Goal: Information Seeking & Learning: Learn about a topic

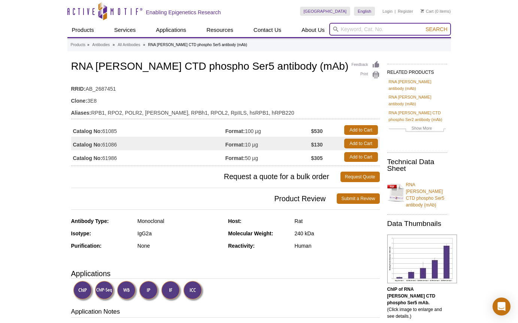
click at [352, 32] on input "search" at bounding box center [390, 29] width 122 height 13
type input "53155"
click at [423, 26] on button "Search" at bounding box center [436, 29] width 26 height 7
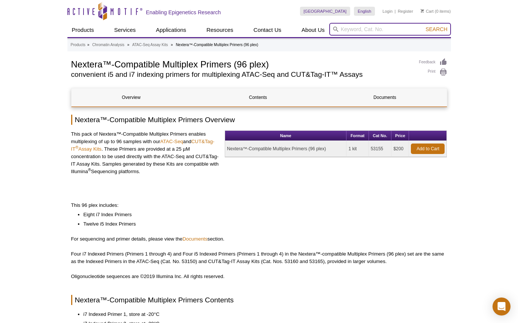
click at [349, 30] on input "search" at bounding box center [390, 29] width 122 height 13
click at [423, 26] on button "Search" at bounding box center [436, 29] width 26 height 7
type input "5315"
click at [389, 31] on input "search" at bounding box center [390, 29] width 122 height 13
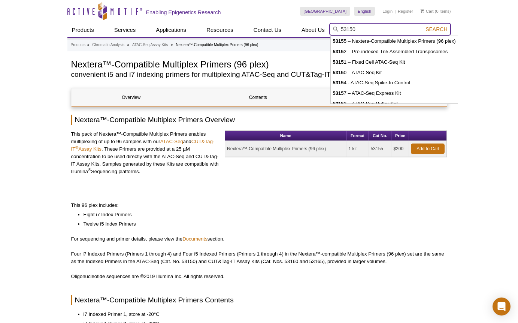
type input "53150"
click at [423, 26] on button "Search" at bounding box center [436, 29] width 26 height 7
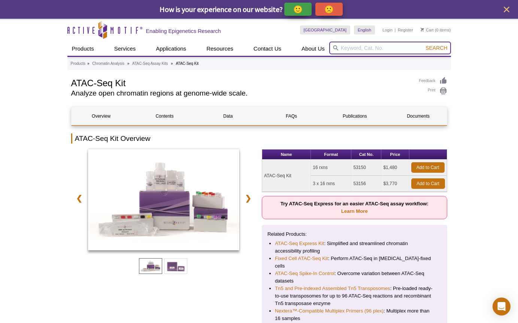
click at [368, 48] on input "search" at bounding box center [390, 48] width 122 height 13
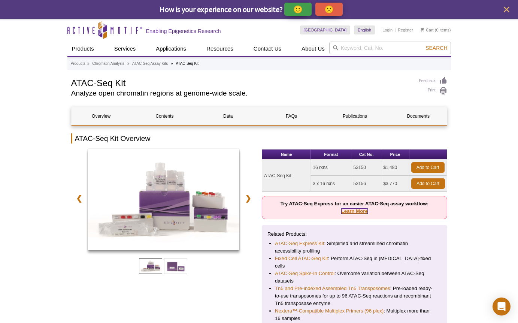
click at [354, 212] on link "Learn More" at bounding box center [354, 211] width 27 height 6
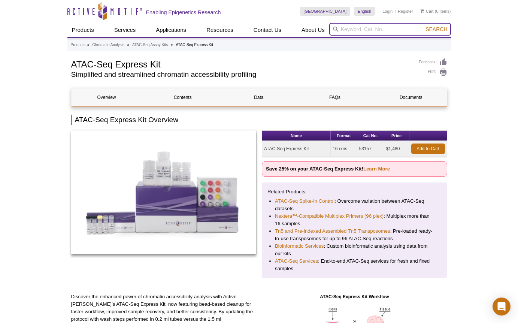
click at [360, 28] on input "search" at bounding box center [390, 29] width 122 height 13
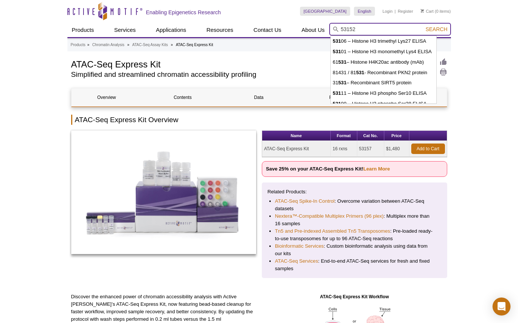
type input "53152"
click at [423, 26] on button "Search" at bounding box center [436, 29] width 26 height 7
